Goal: Obtain resource: Obtain resource

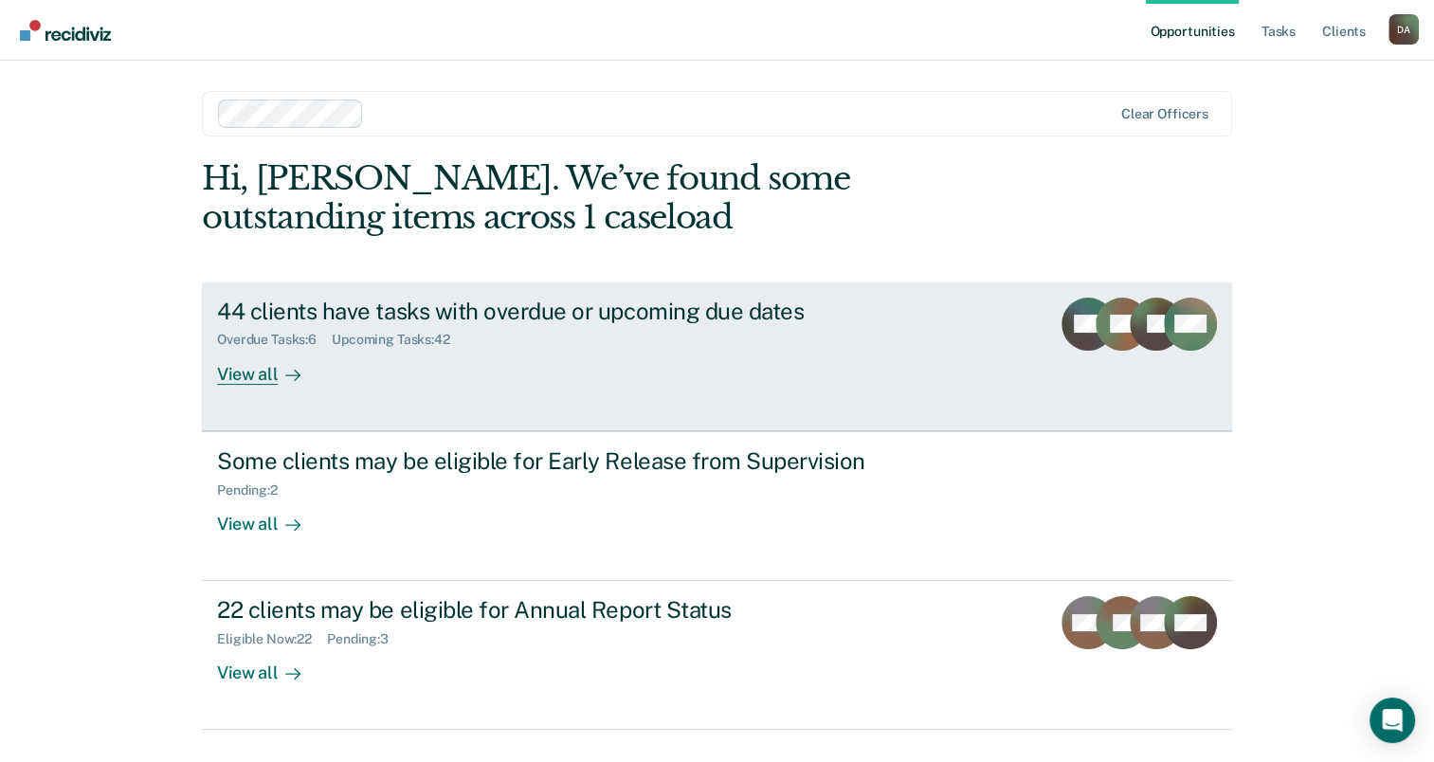
scroll to position [43, 0]
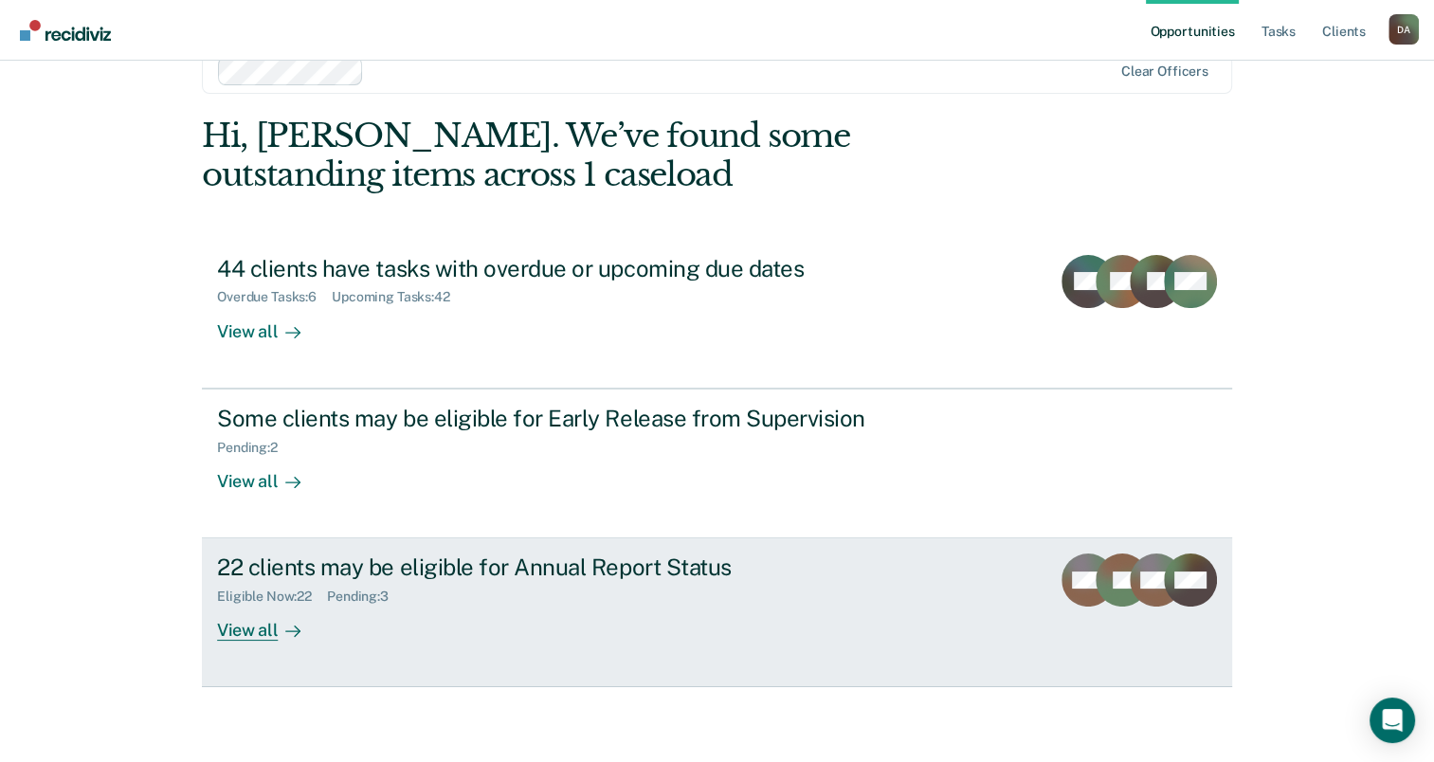
click at [278, 626] on div at bounding box center [289, 631] width 23 height 22
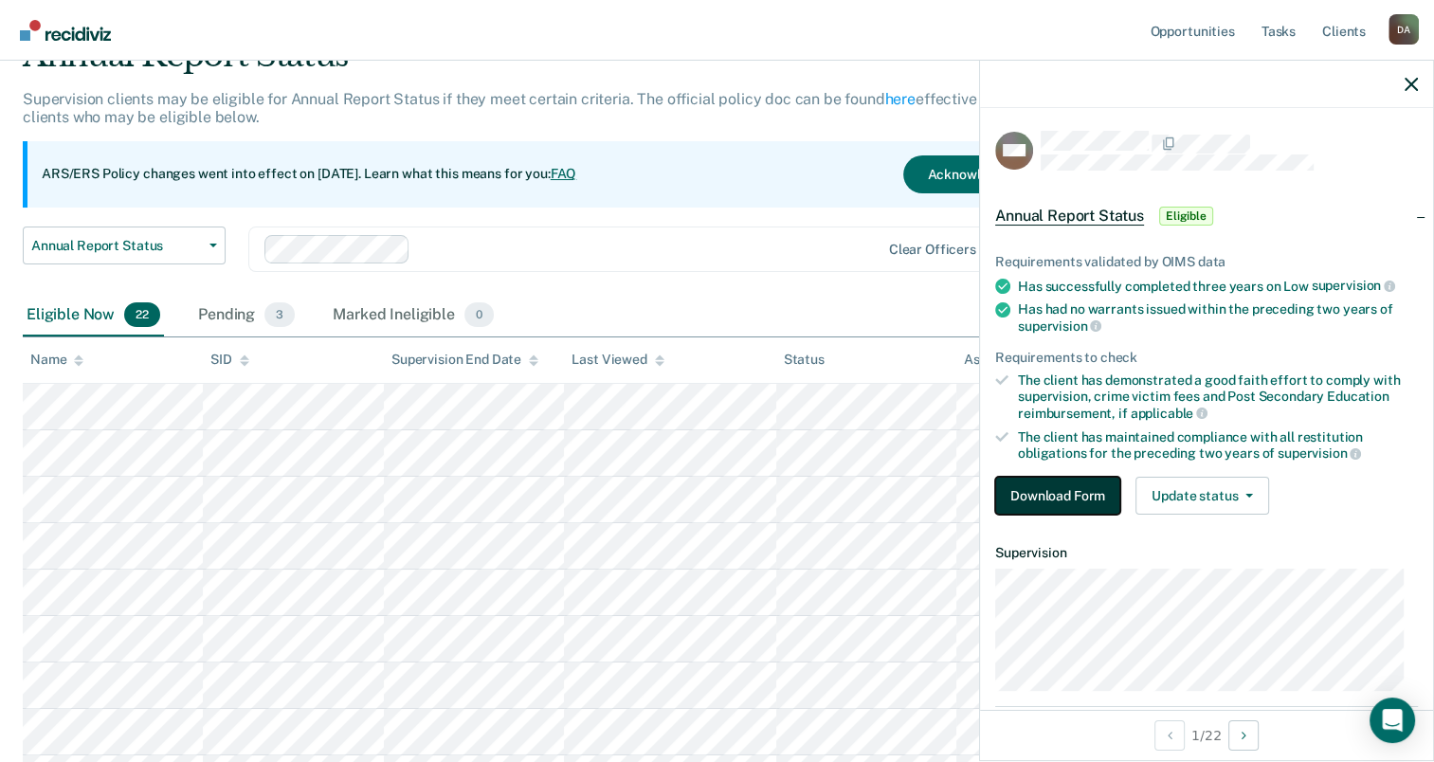
click at [1035, 503] on button "Download Form" at bounding box center [1057, 496] width 125 height 38
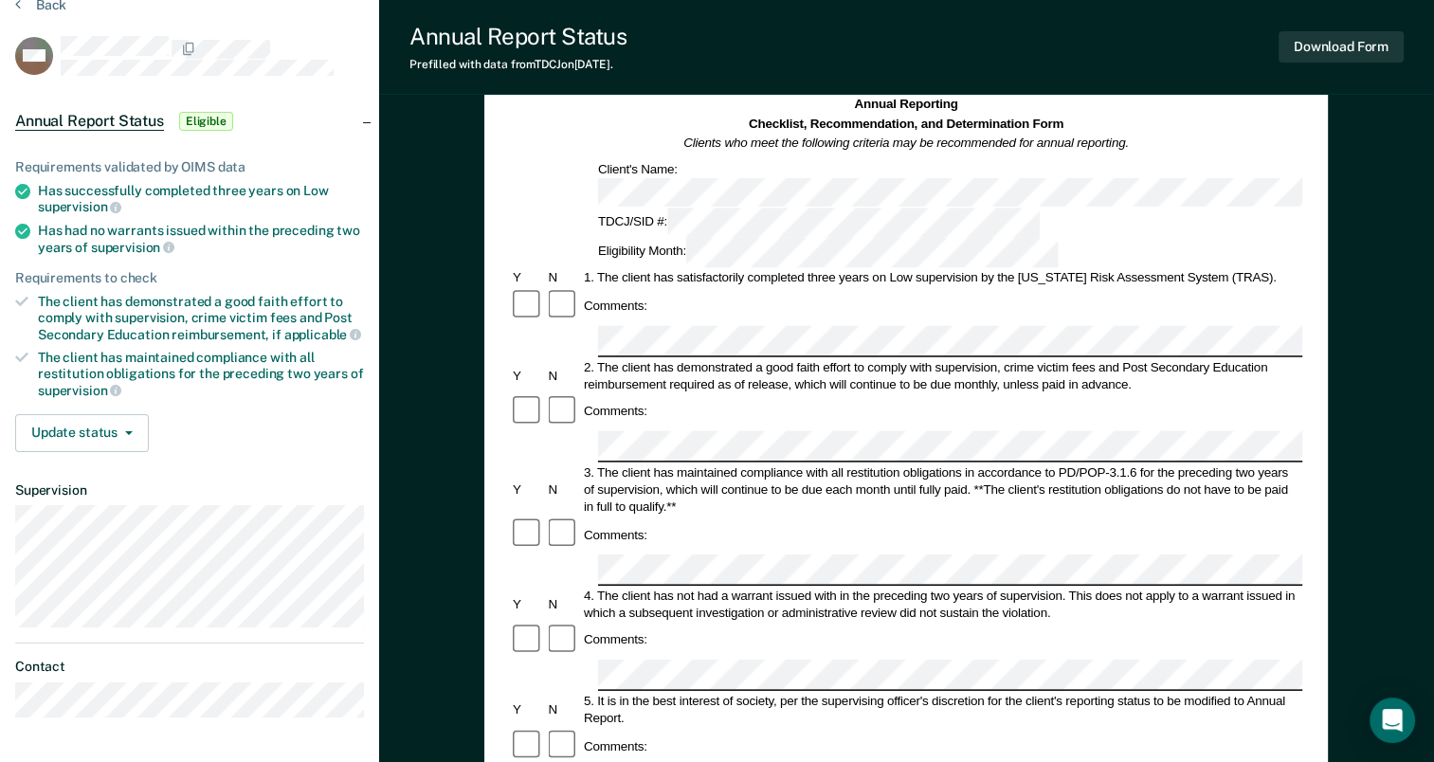
scroll to position [379, 0]
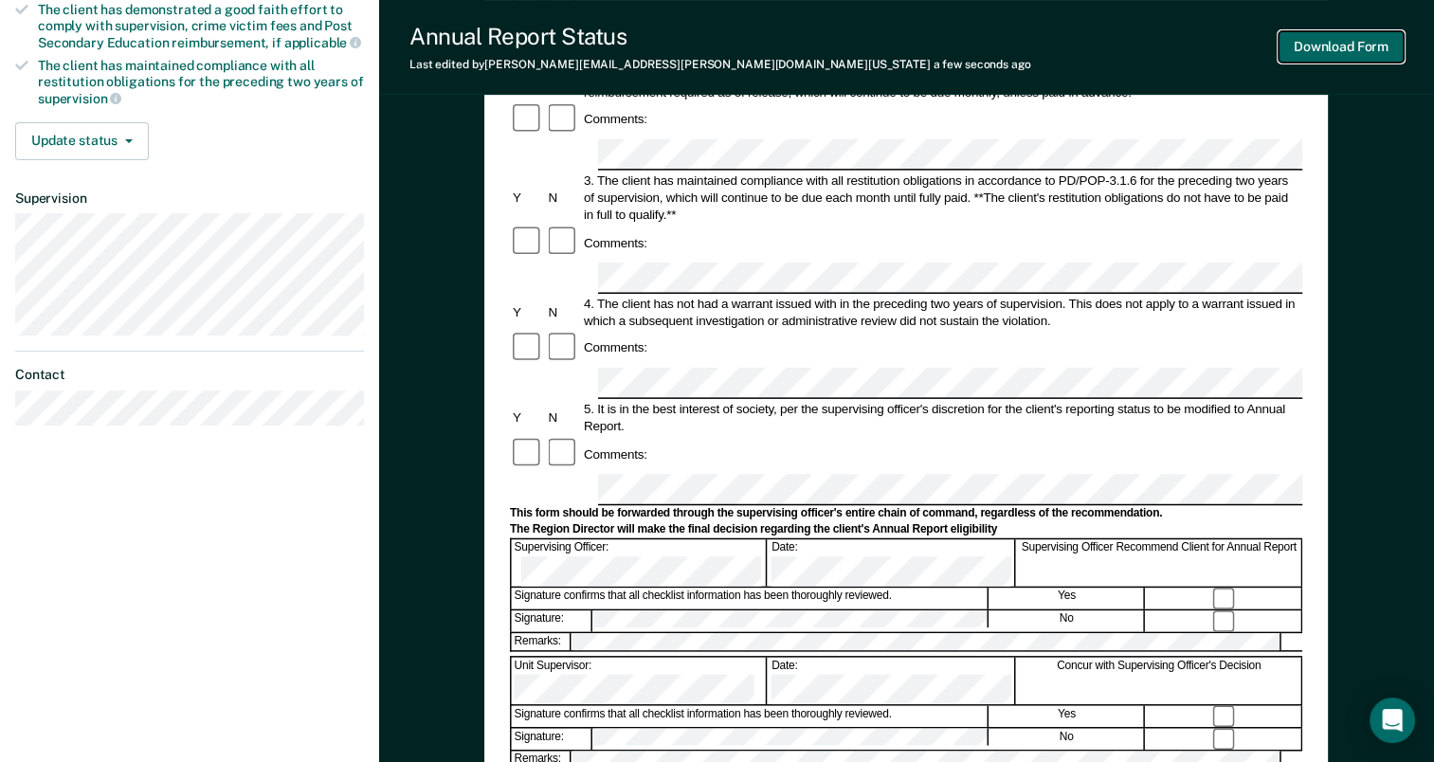
click at [1377, 43] on button "Download Form" at bounding box center [1341, 46] width 125 height 31
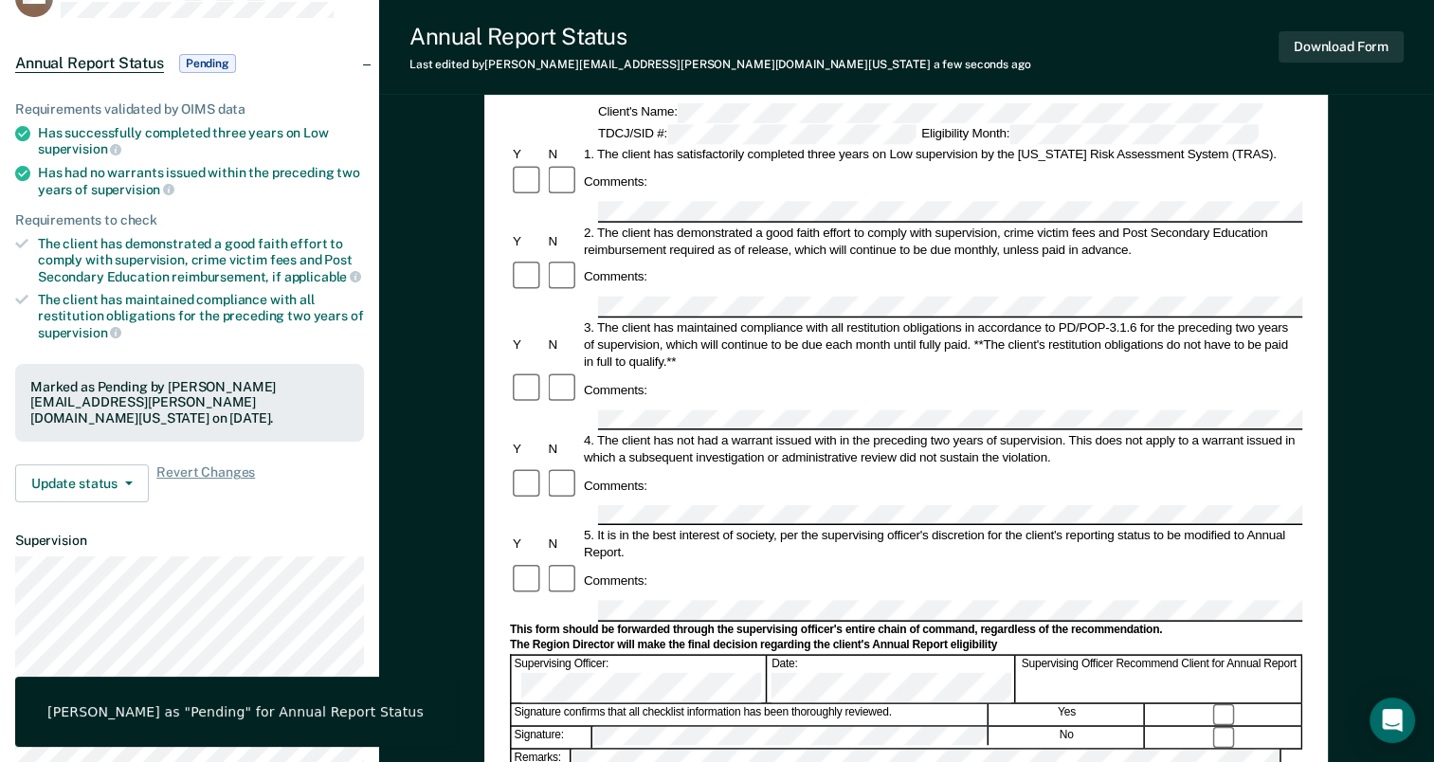
scroll to position [0, 0]
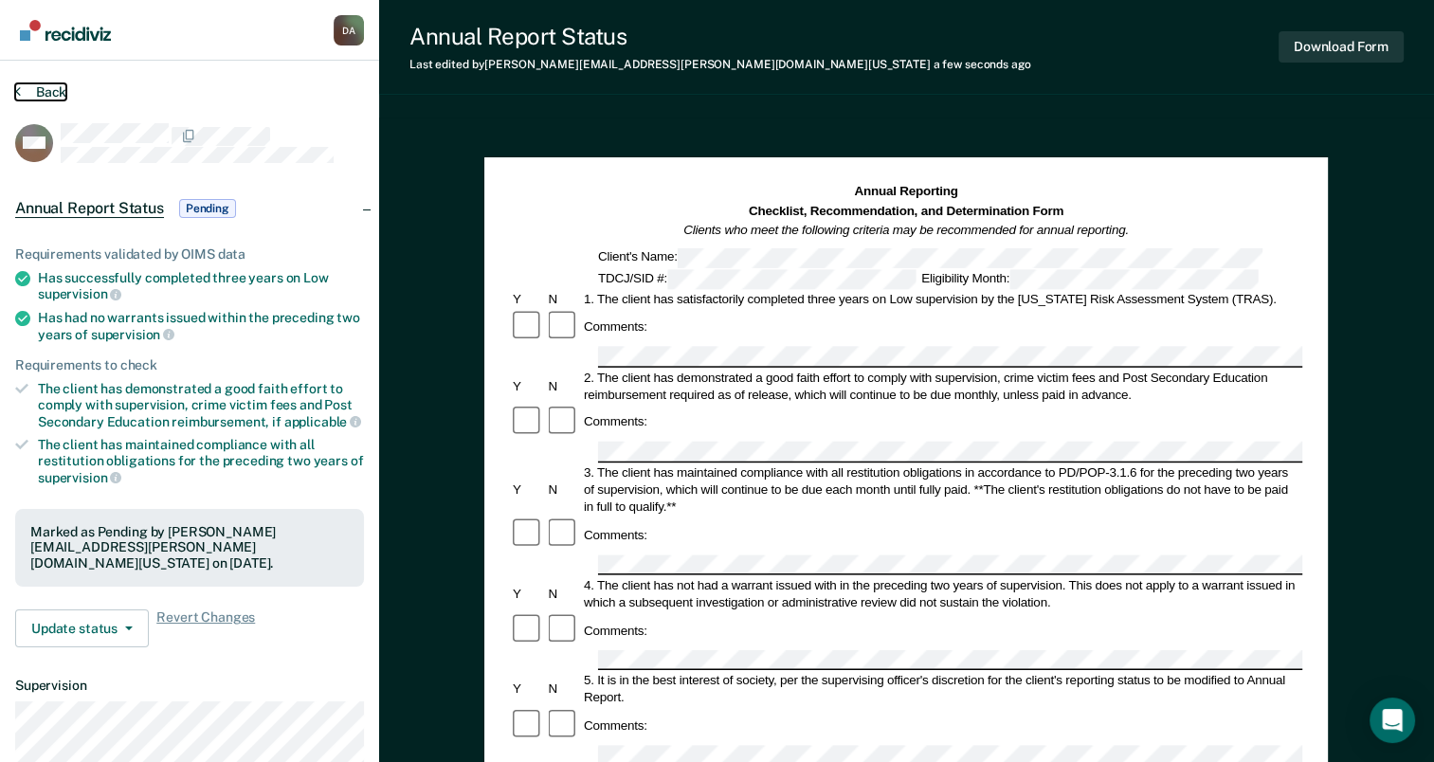
click at [35, 87] on button "Back" at bounding box center [40, 91] width 51 height 17
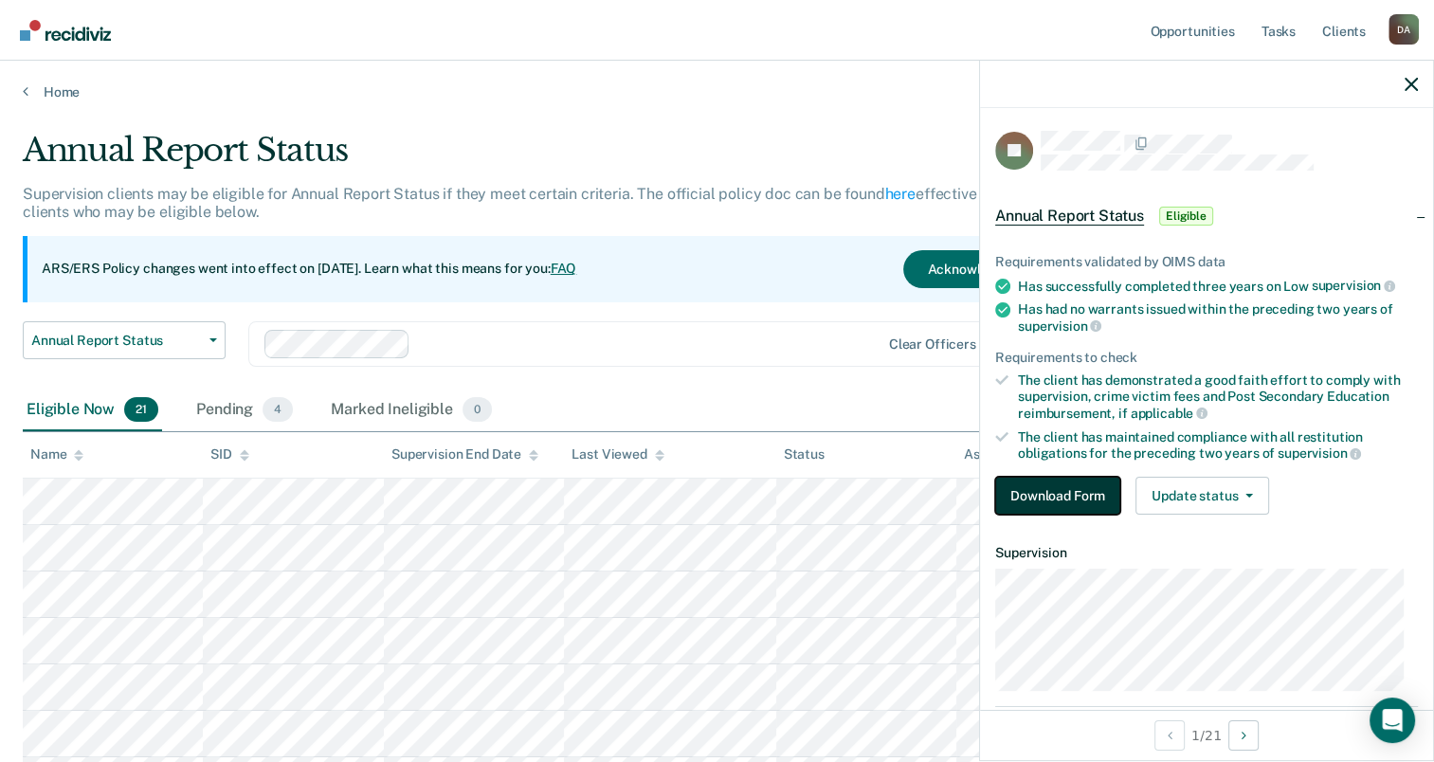
click at [1078, 492] on button "Download Form" at bounding box center [1057, 496] width 125 height 38
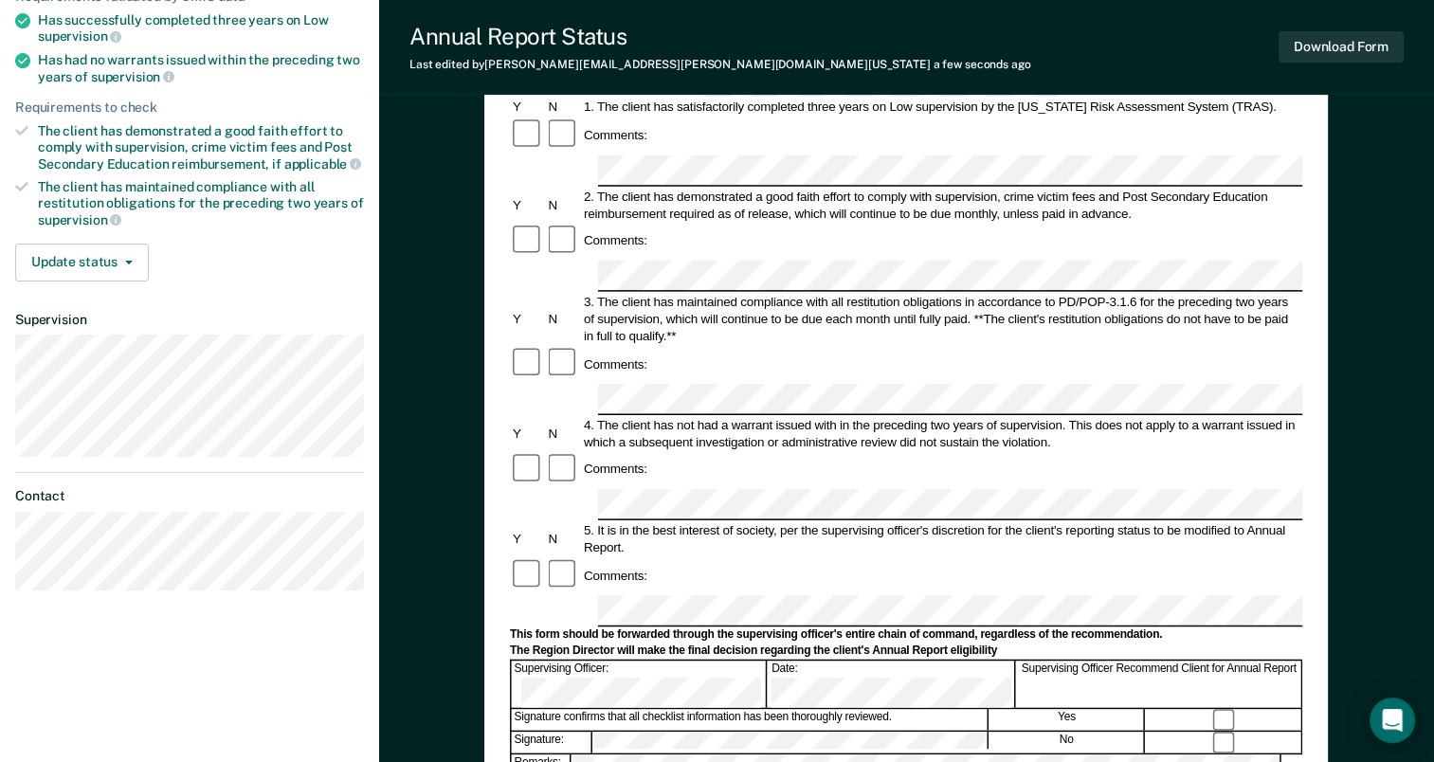
scroll to position [284, 0]
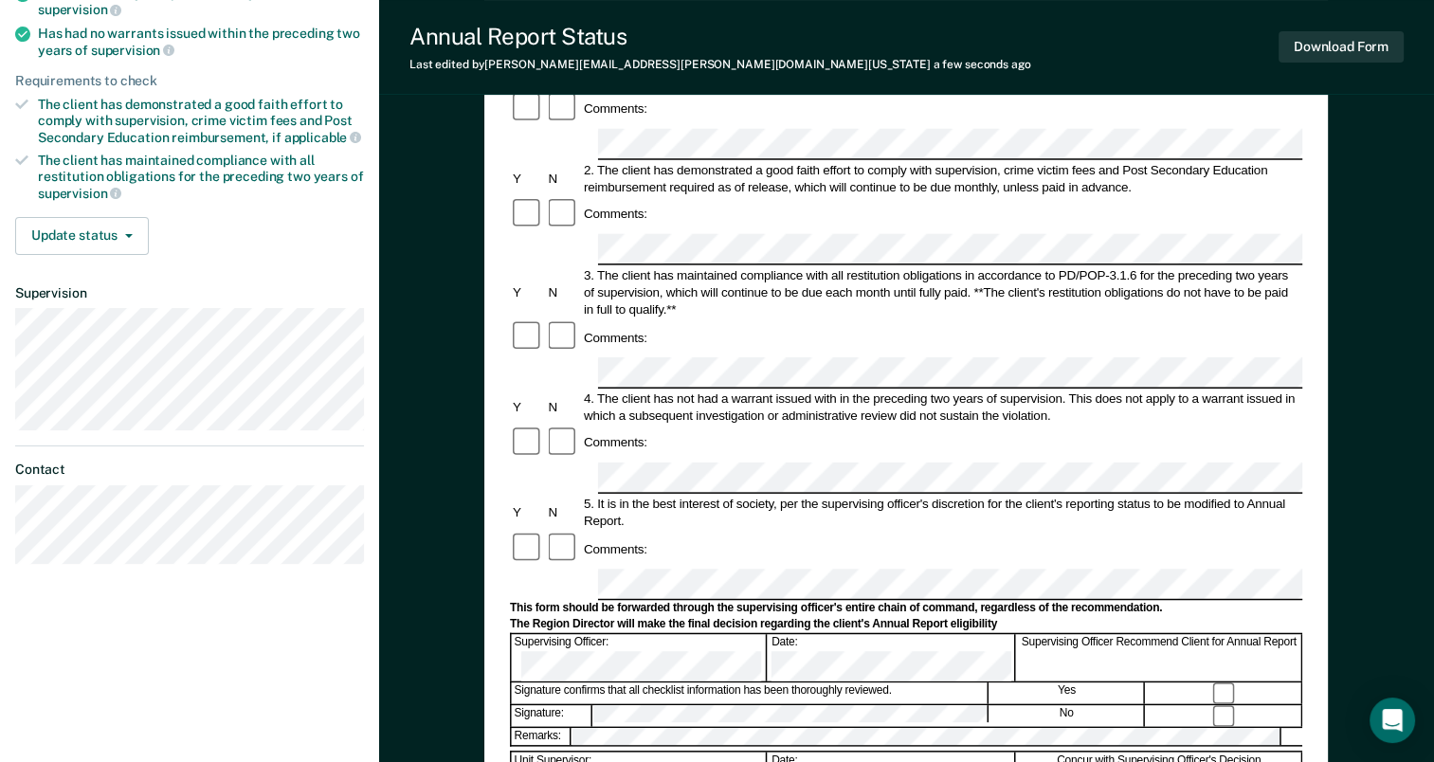
click at [706, 564] on form "Annual Reporting Checklist, Recommendation, and Determination Form Clients who …" at bounding box center [906, 567] width 793 height 1337
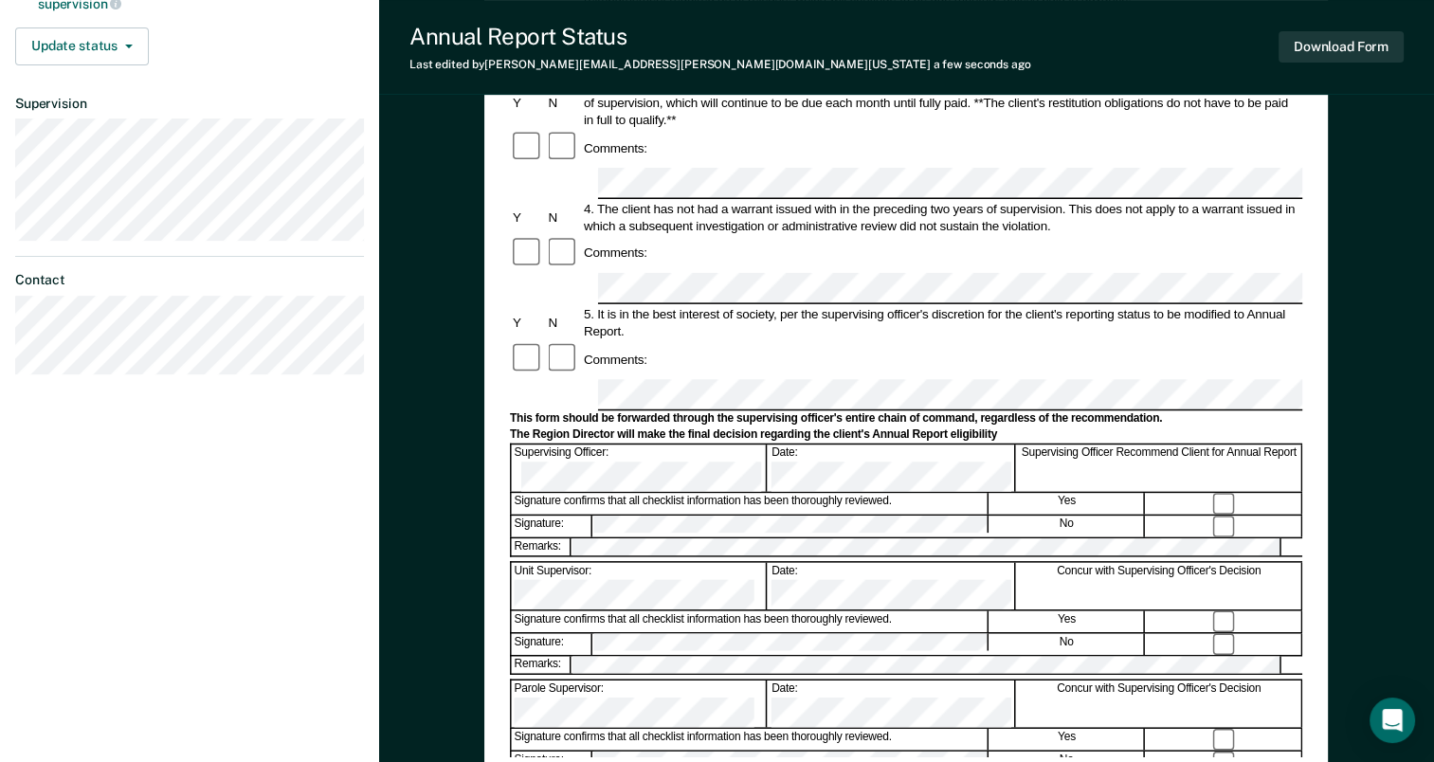
click at [894, 520] on form "Annual Reporting Checklist, Recommendation, and Determination Form Clients who …" at bounding box center [906, 377] width 793 height 1337
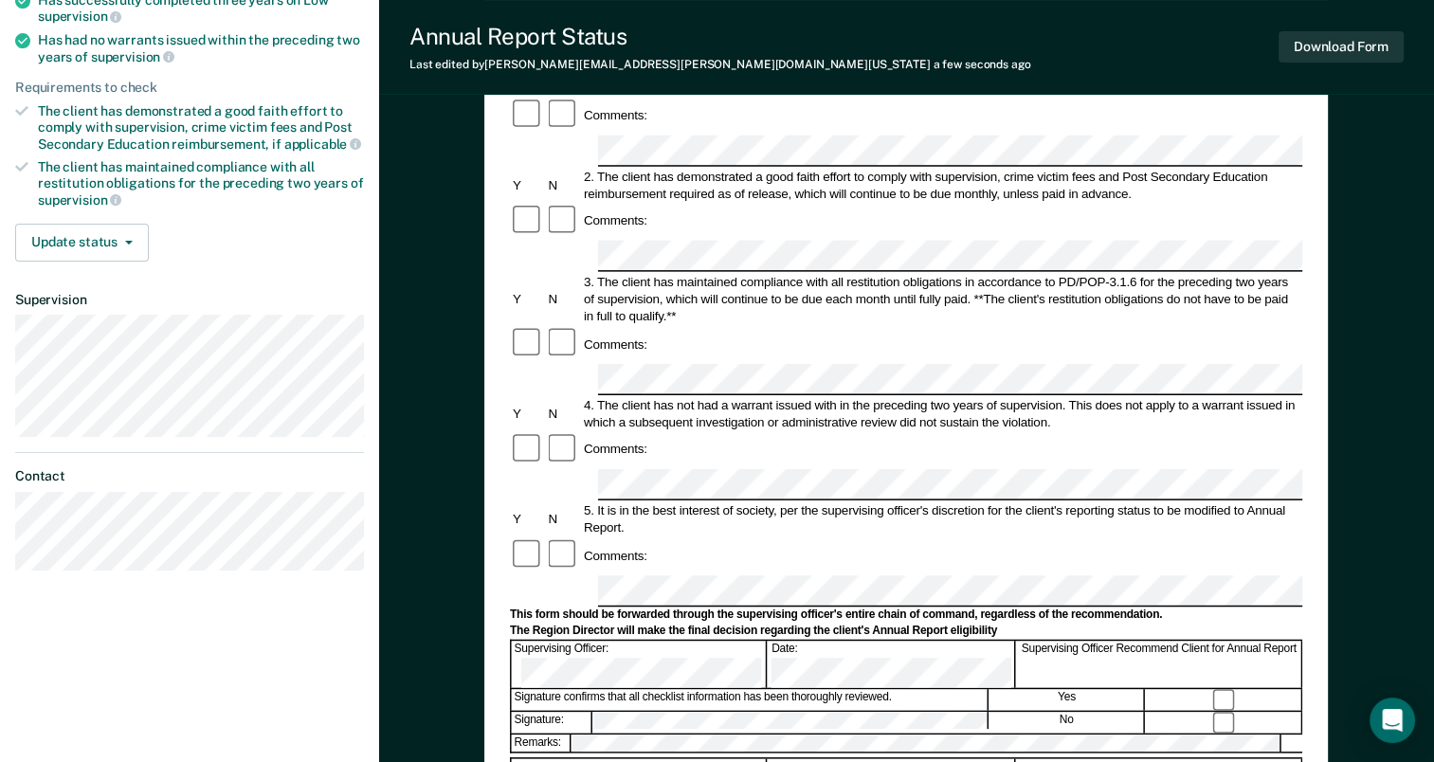
scroll to position [95, 0]
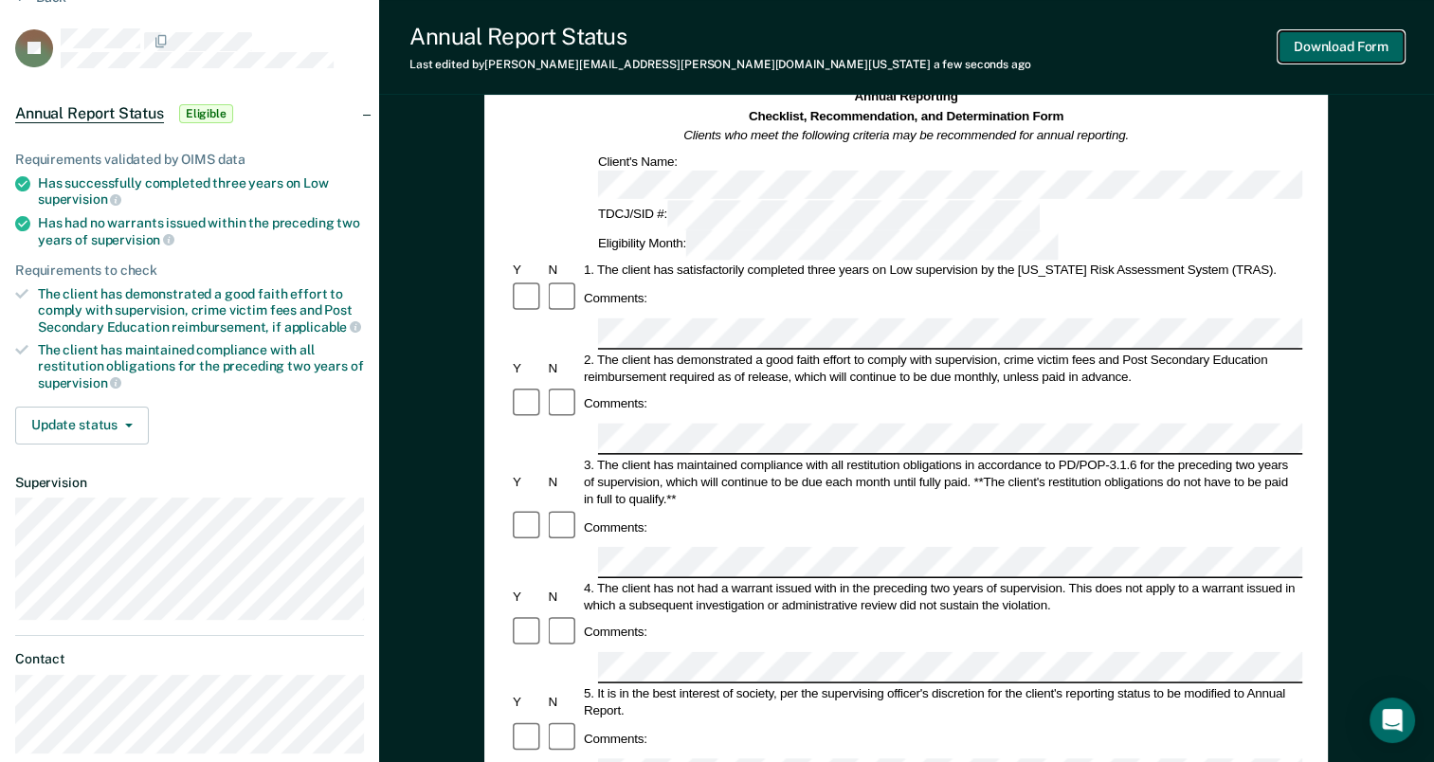
click at [1332, 50] on button "Download Form" at bounding box center [1341, 46] width 125 height 31
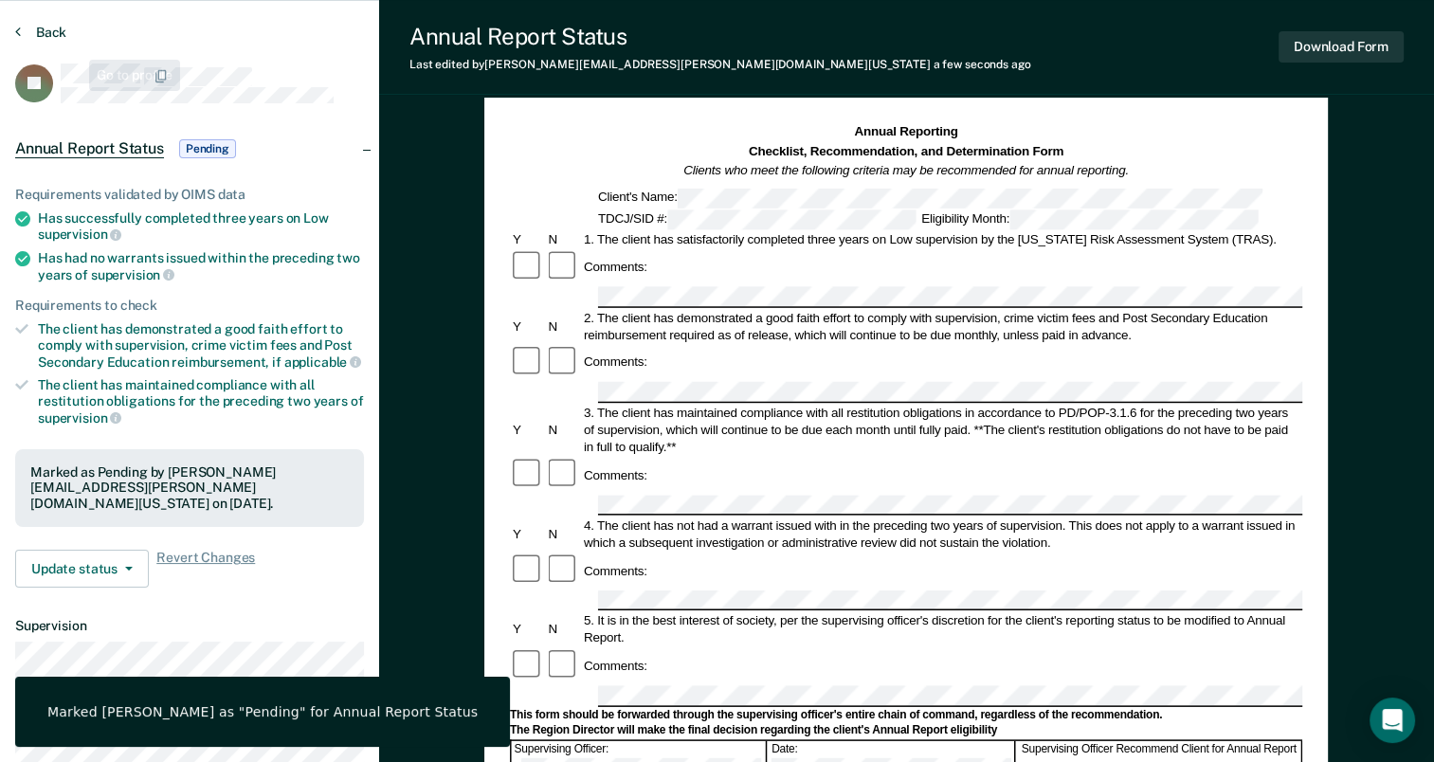
scroll to position [0, 0]
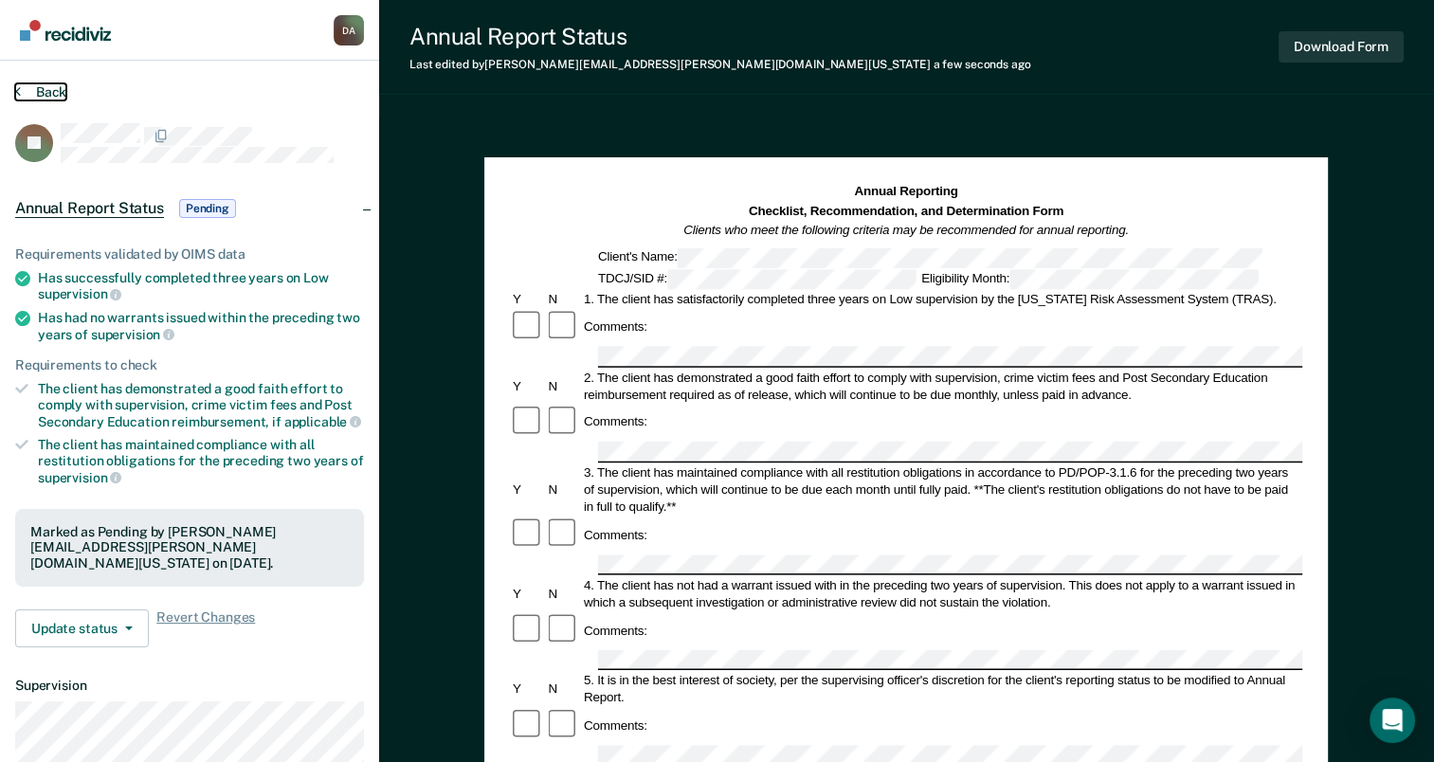
click at [26, 85] on button "Back" at bounding box center [40, 91] width 51 height 17
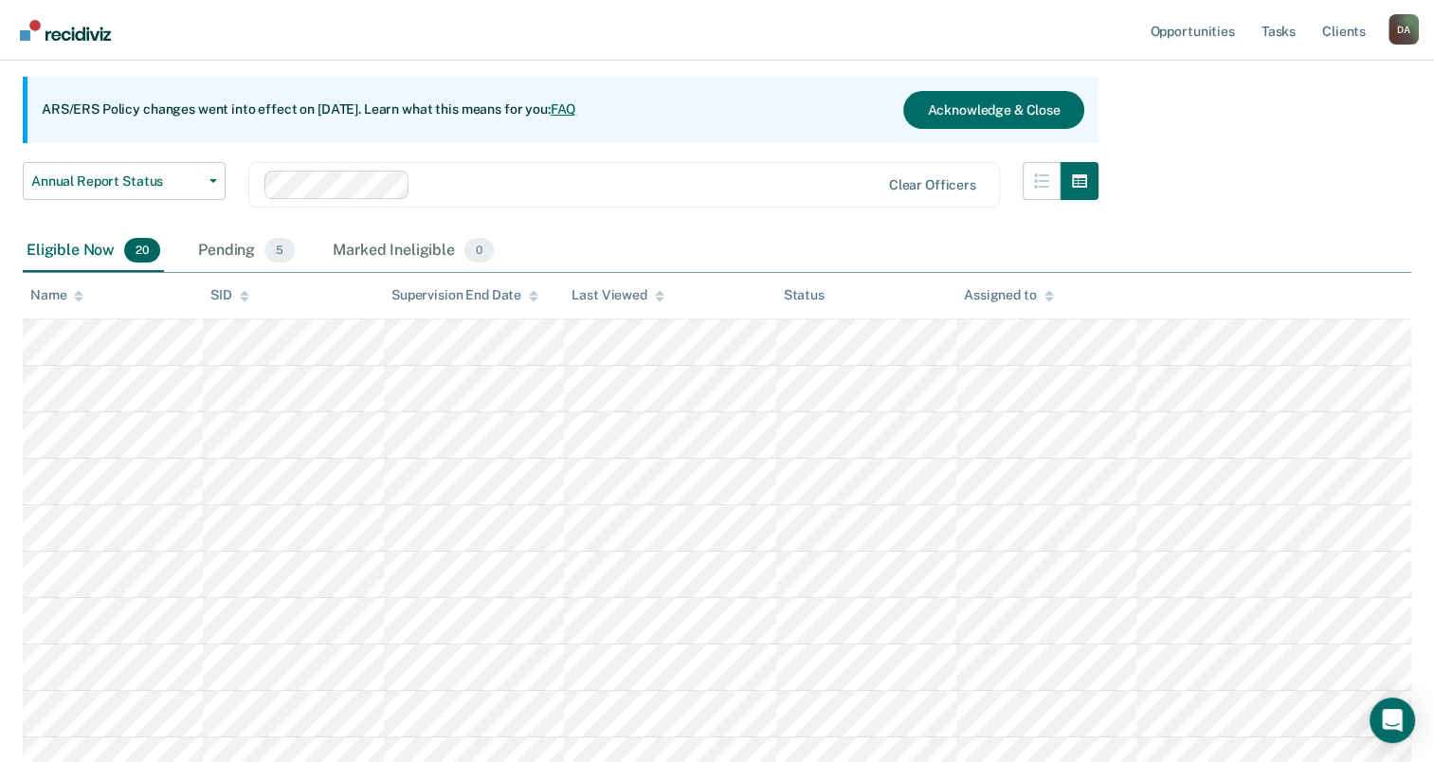
scroll to position [190, 0]
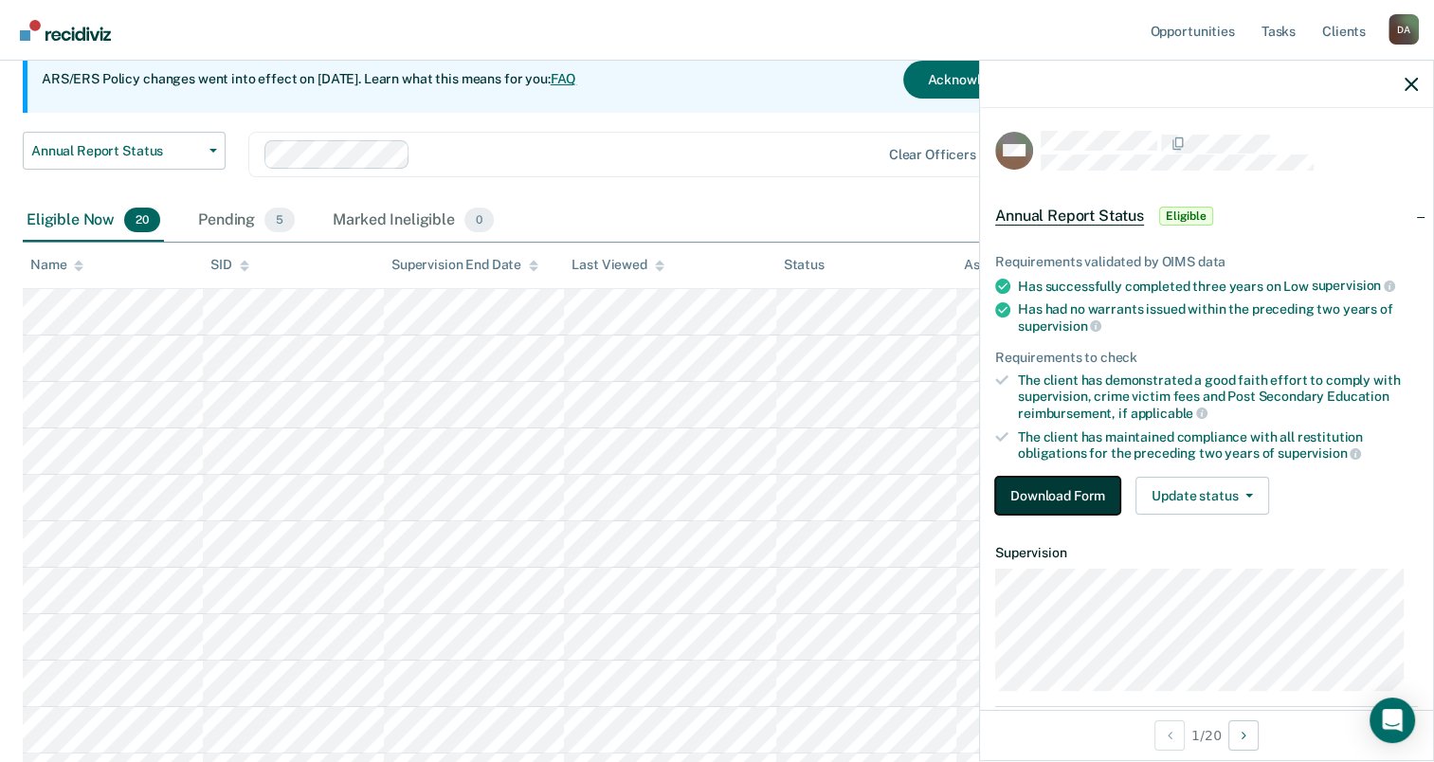
click at [1080, 504] on button "Download Form" at bounding box center [1057, 496] width 125 height 38
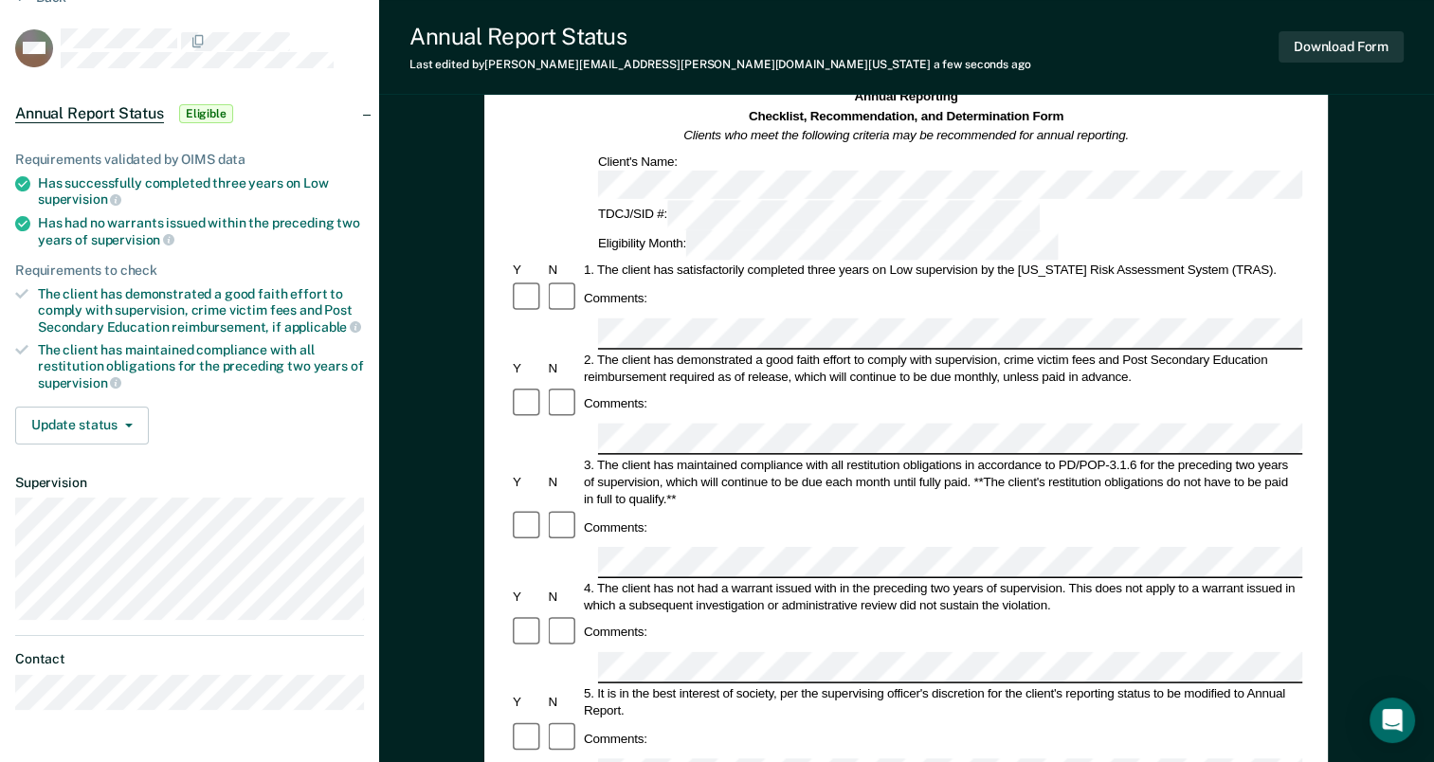
click at [1140, 721] on div "Comments:" at bounding box center [906, 739] width 793 height 36
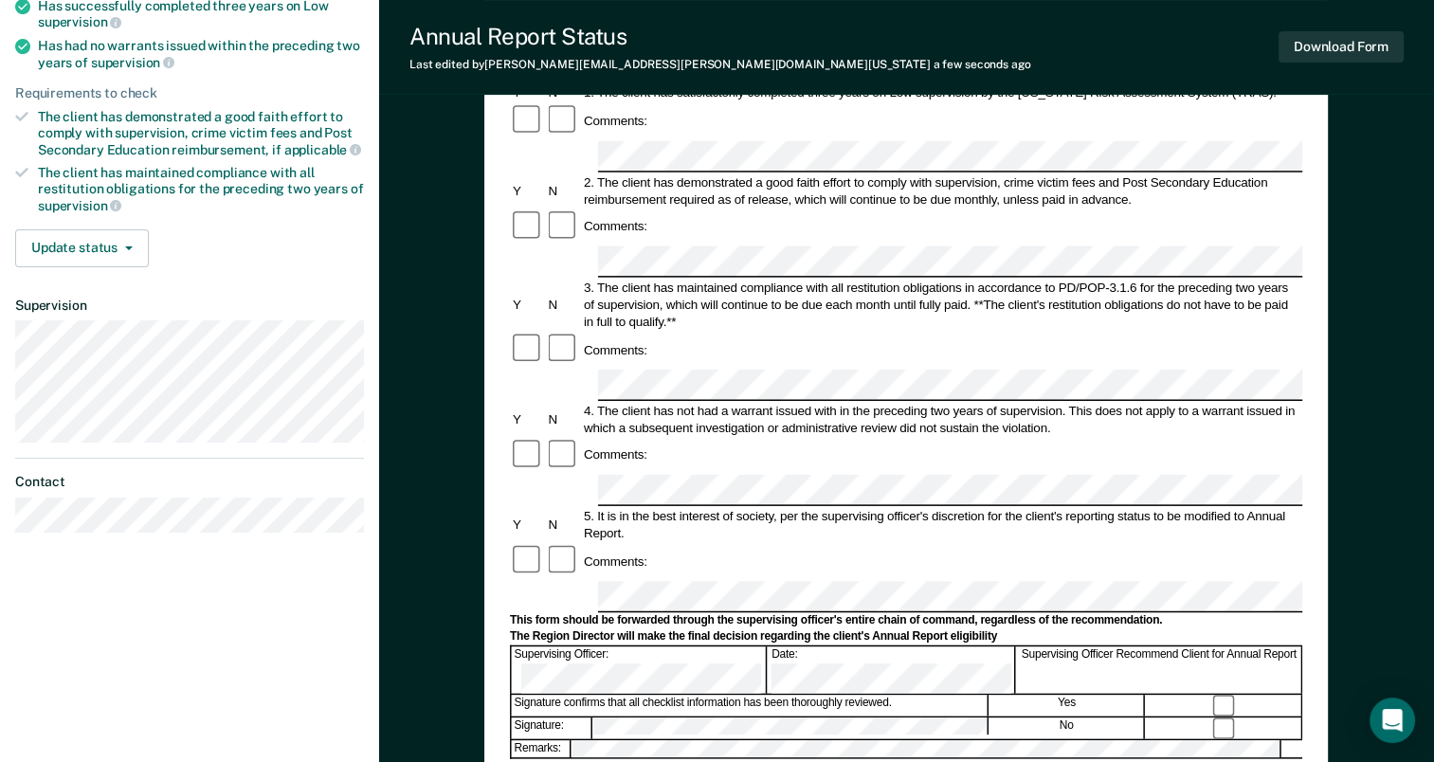
scroll to position [284, 0]
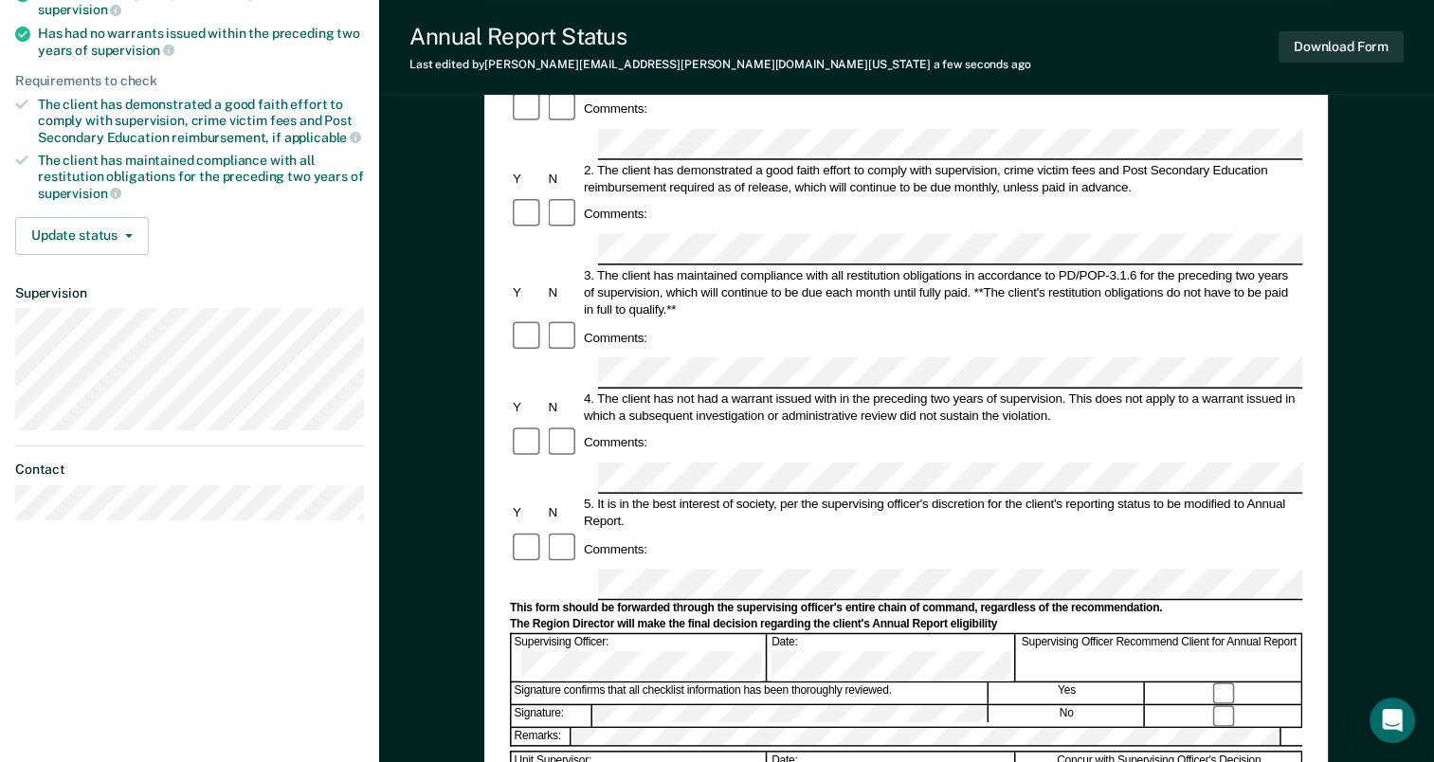
drag, startPoint x: 572, startPoint y: 388, endPoint x: 545, endPoint y: 385, distance: 26.7
click at [546, 531] on div at bounding box center [563, 549] width 35 height 36
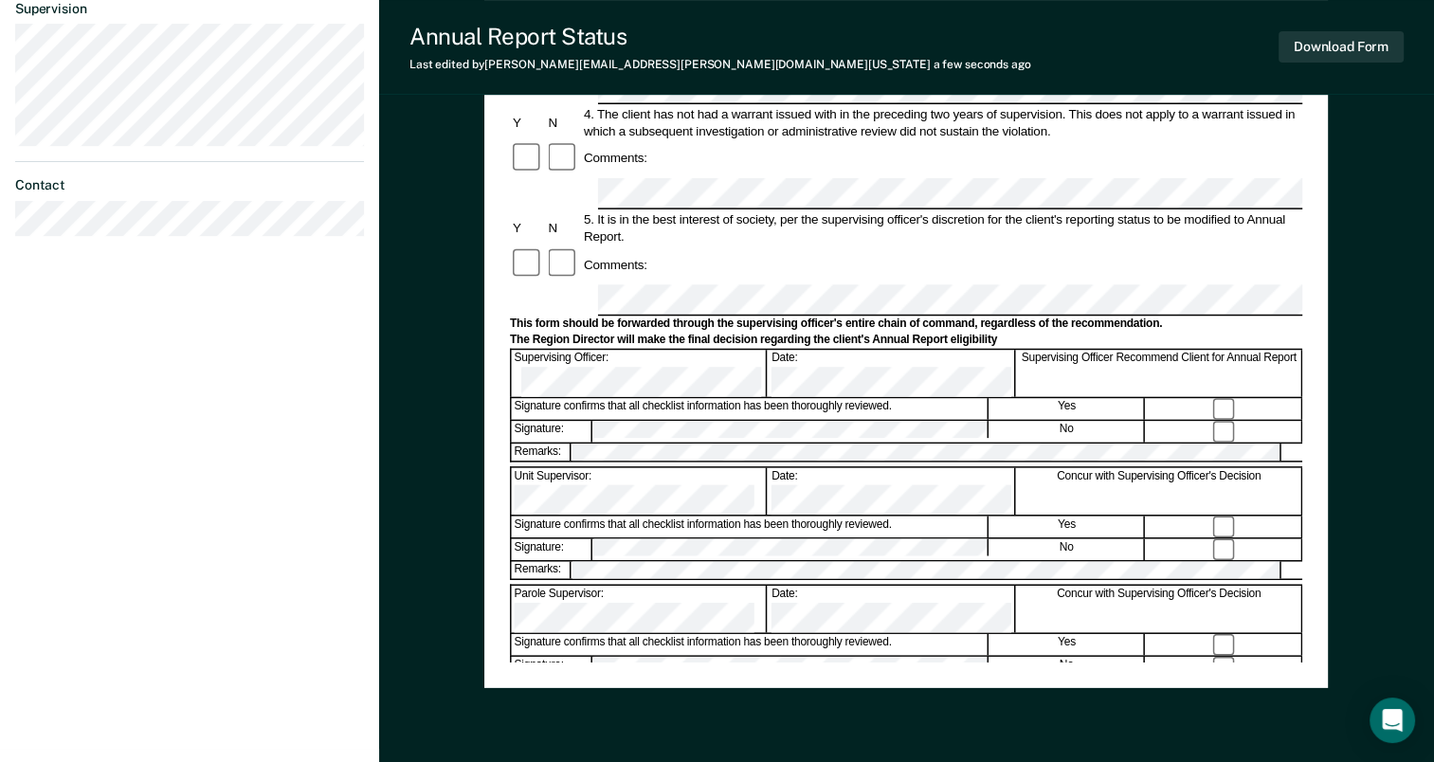
scroll to position [547, 0]
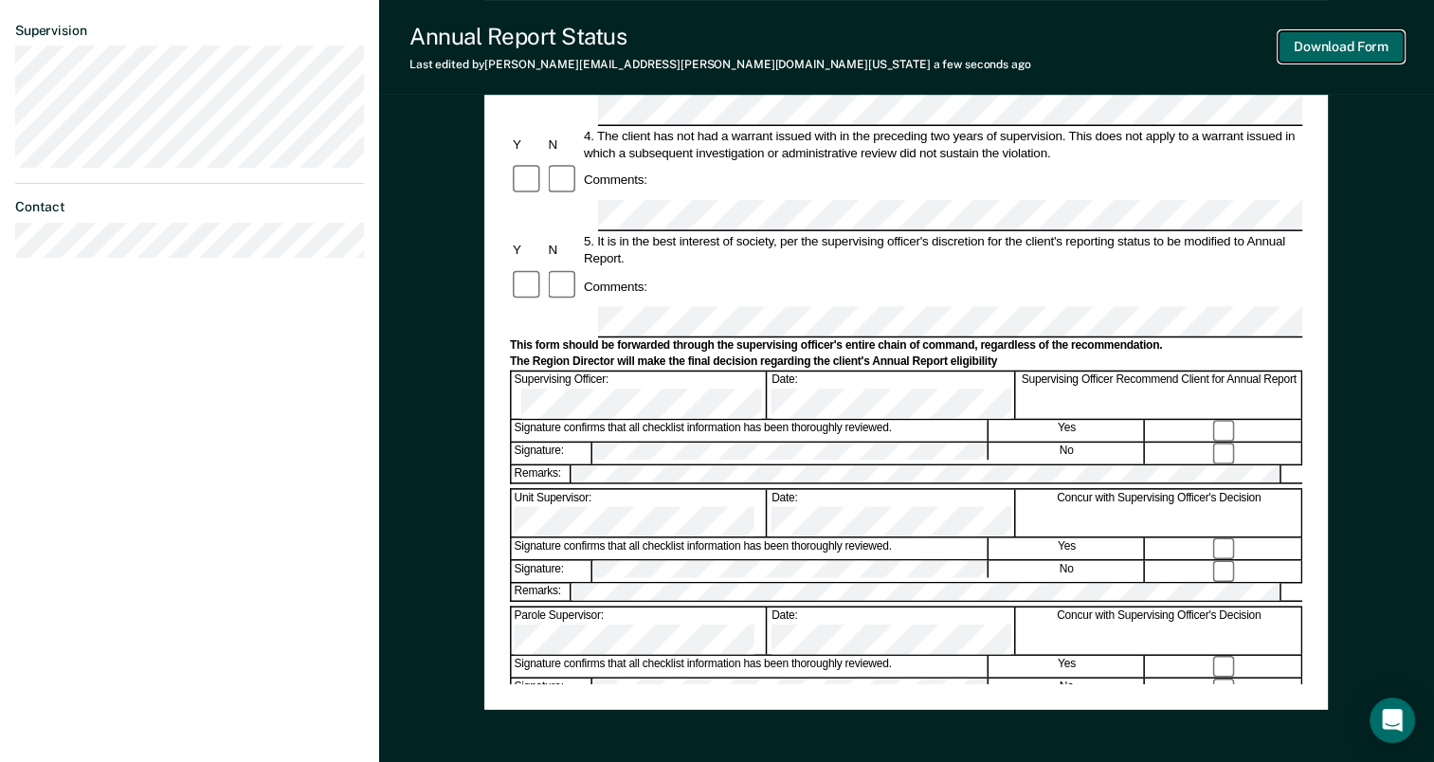
click at [1364, 49] on button "Download Form" at bounding box center [1341, 46] width 125 height 31
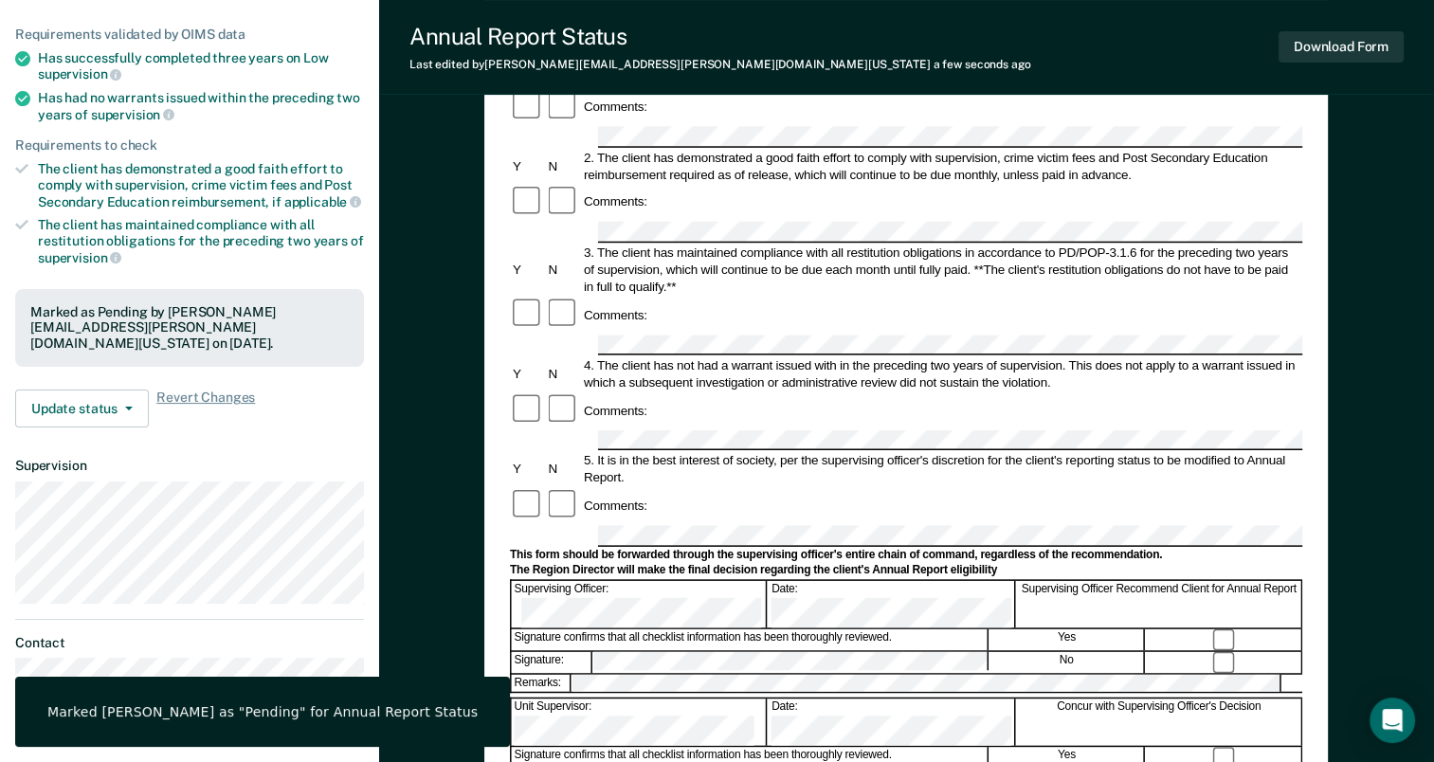
scroll to position [0, 0]
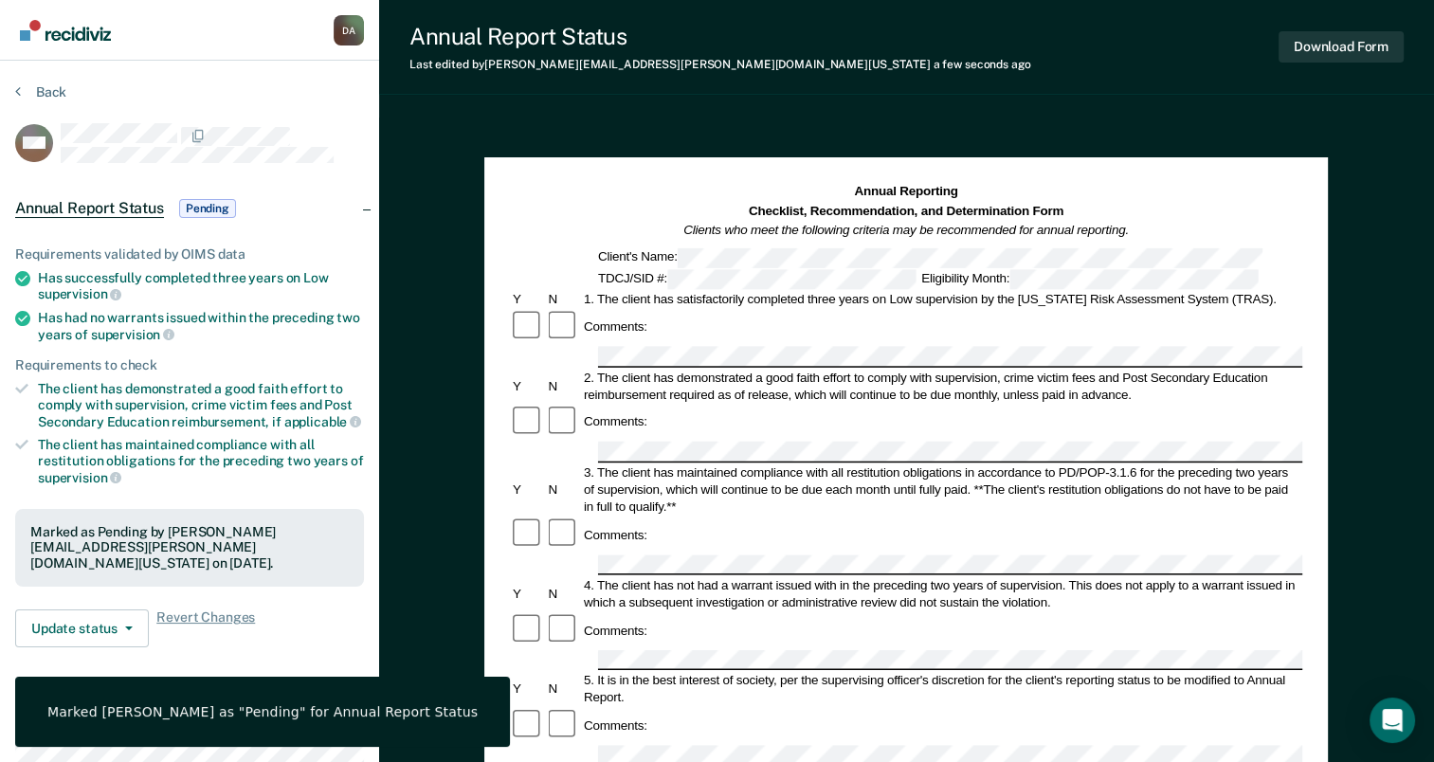
click at [40, 76] on section "Back MM Annual Report Status Pending Requirements validated by OIMS data Has su…" at bounding box center [189, 506] width 379 height 891
click at [39, 87] on button "Back" at bounding box center [40, 91] width 51 height 17
